Goal: Register for event/course

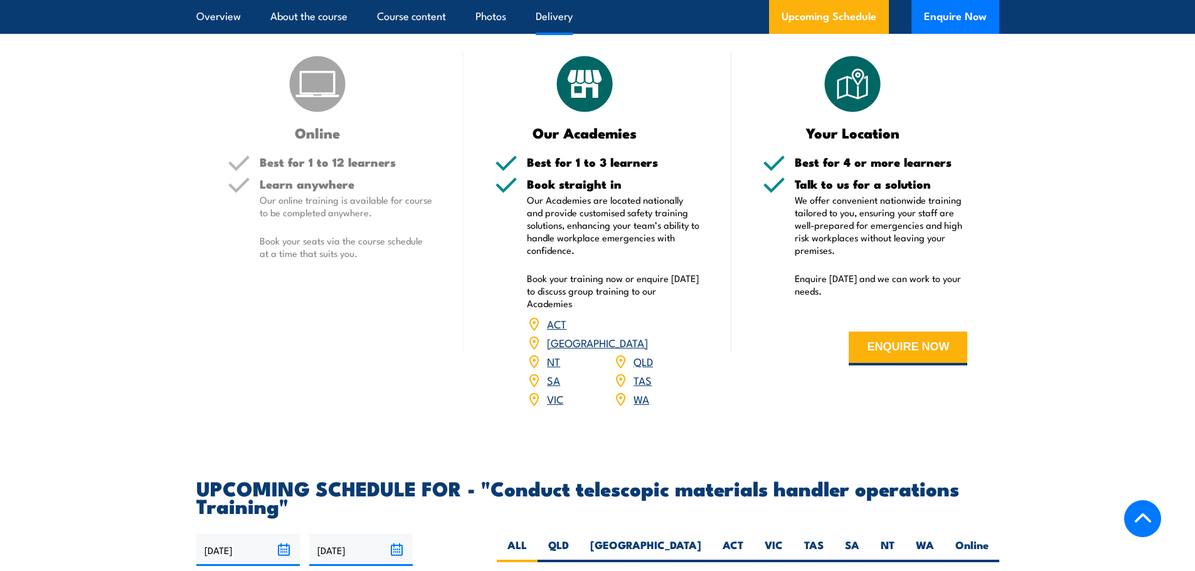
scroll to position [1610, 0]
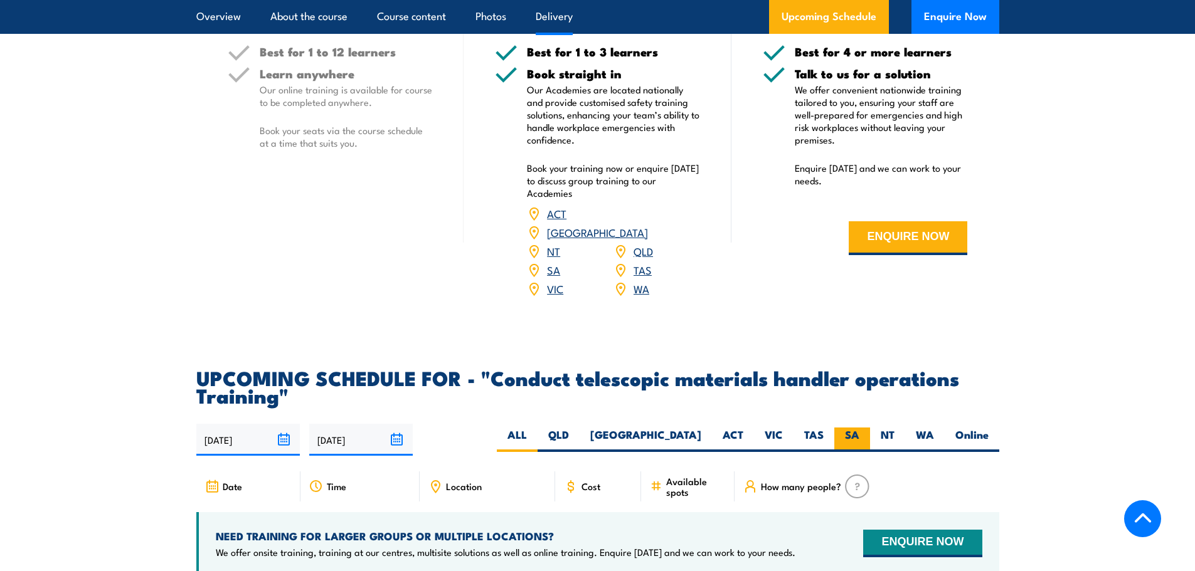
click at [845, 444] on label "SA" at bounding box center [852, 440] width 36 height 24
click at [859, 436] on input "SA" at bounding box center [863, 432] width 8 height 8
radio input "true"
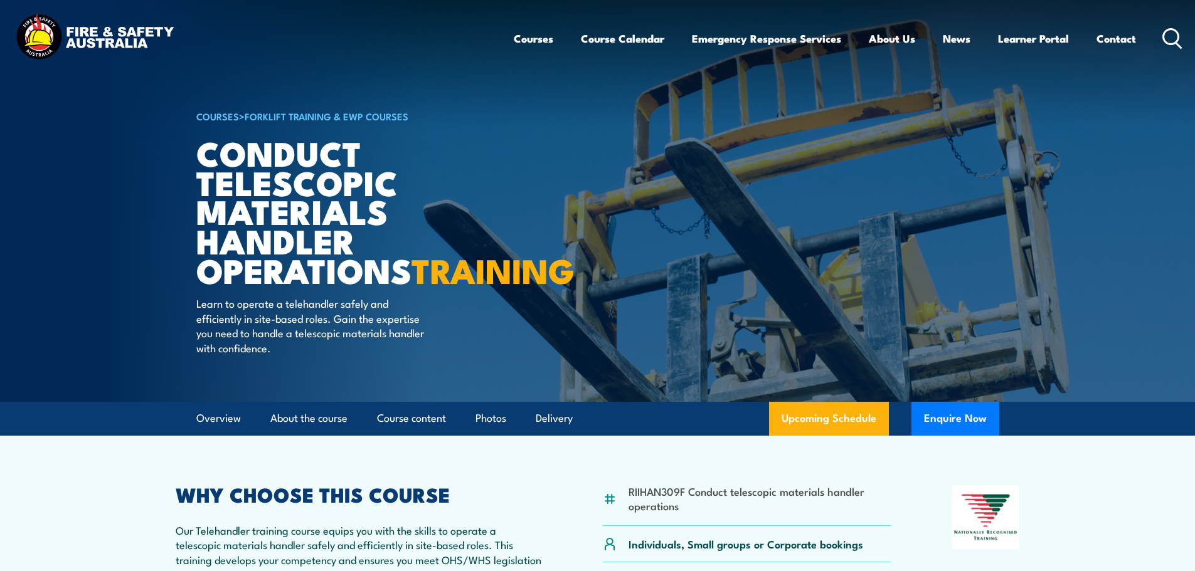
scroll to position [293, 0]
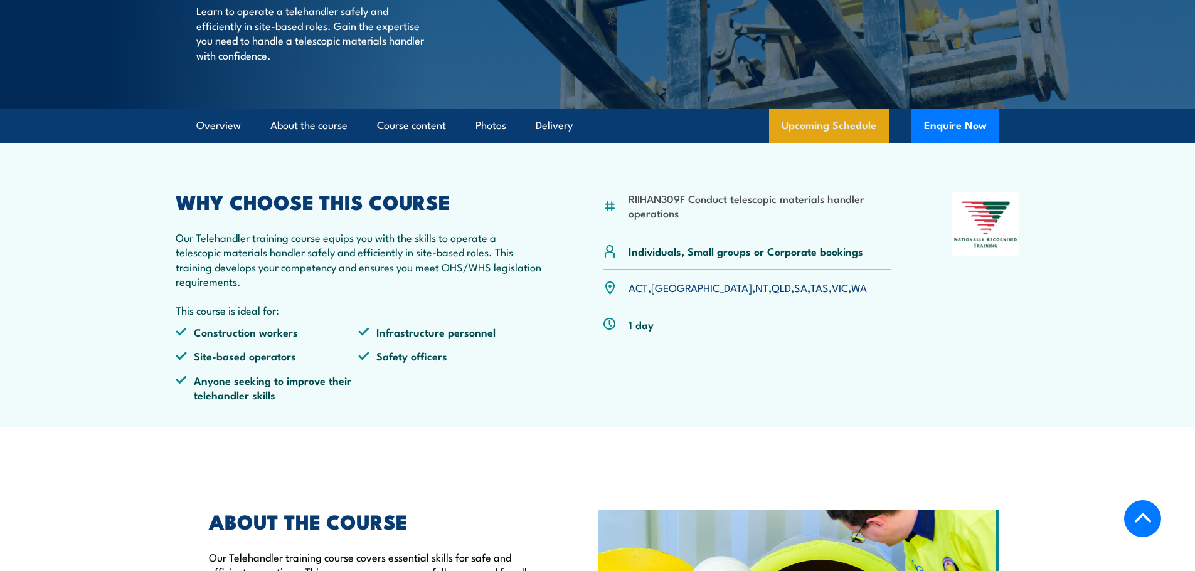
click at [820, 143] on link "Upcoming Schedule" at bounding box center [829, 126] width 120 height 34
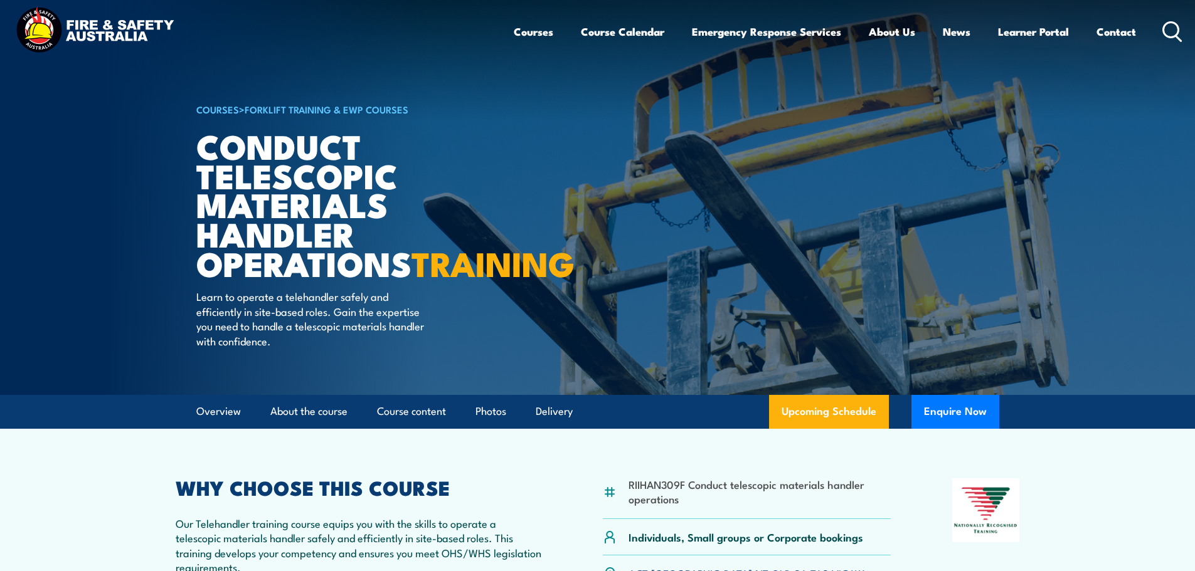
scroll to position [0, 0]
